Goal: Task Accomplishment & Management: Use online tool/utility

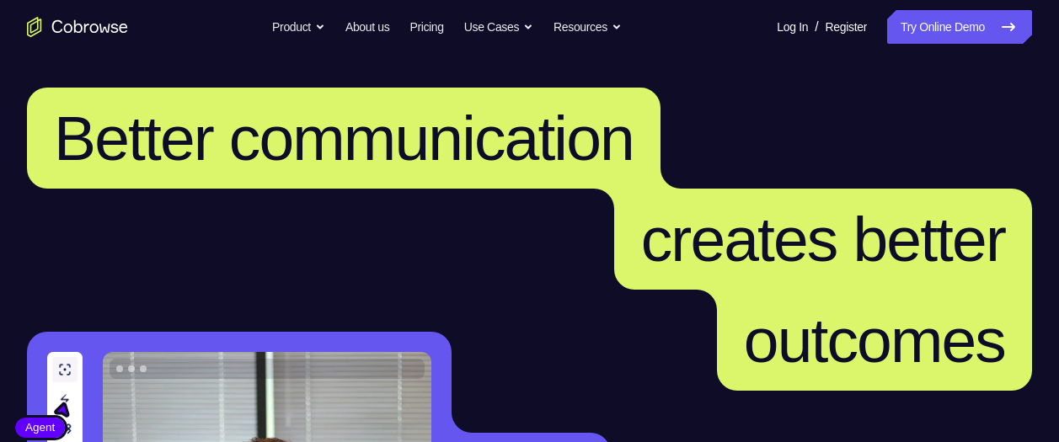
click at [961, 34] on link "Try Online Demo" at bounding box center [959, 27] width 145 height 34
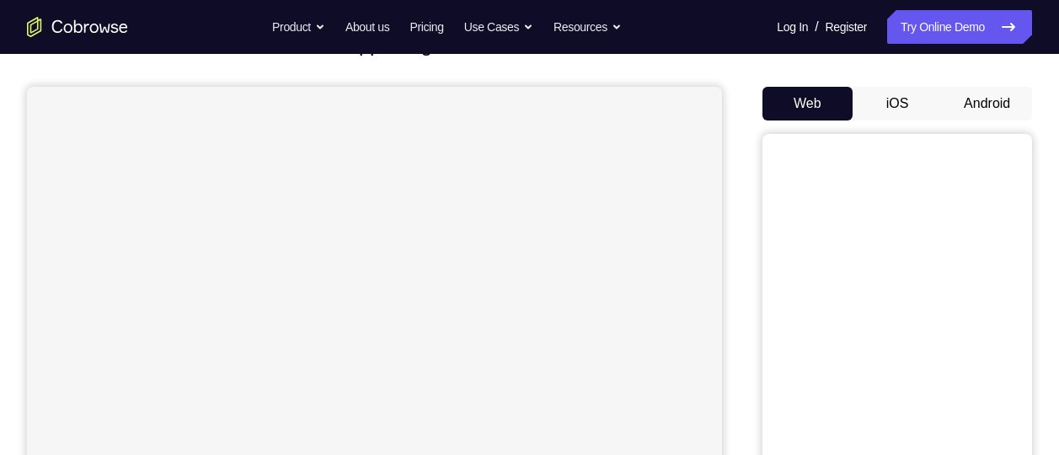
scroll to position [108, 0]
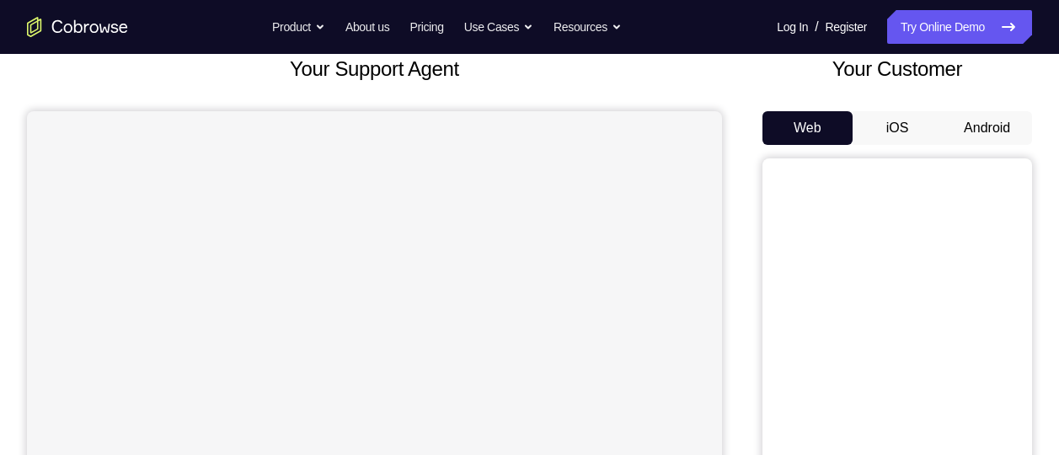
click at [976, 116] on button "Android" at bounding box center [987, 128] width 90 height 34
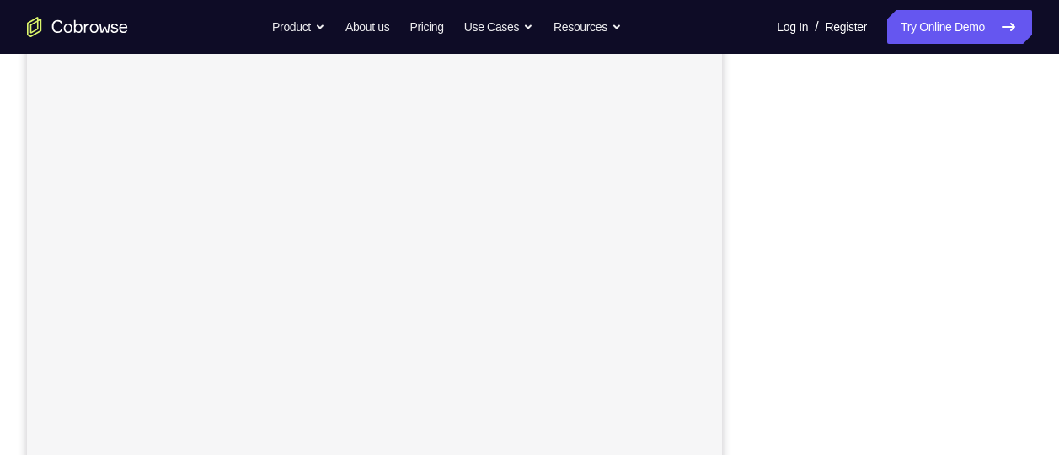
scroll to position [301, 0]
